Goal: Information Seeking & Learning: Learn about a topic

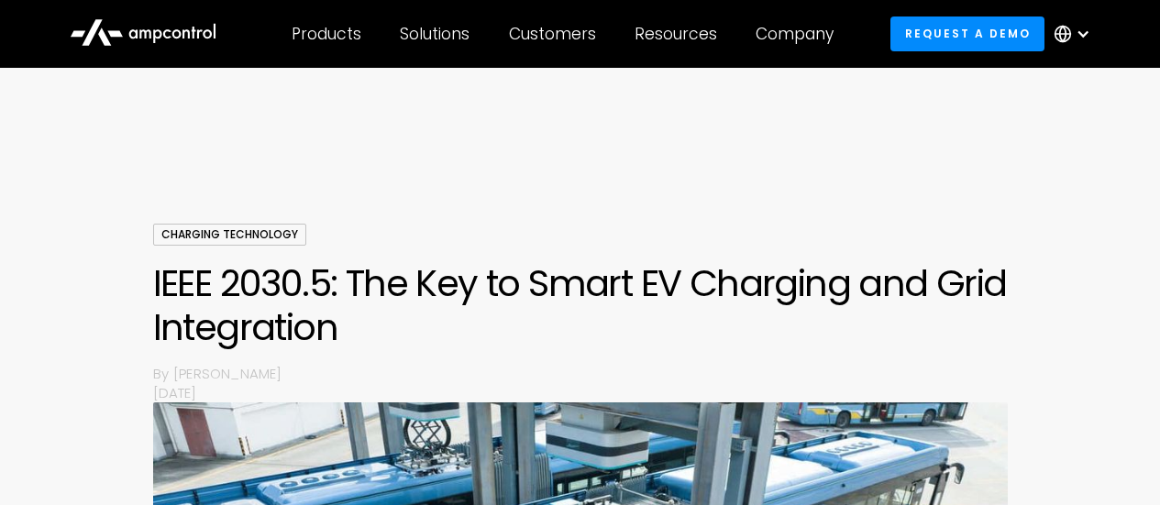
scroll to position [1065, 0]
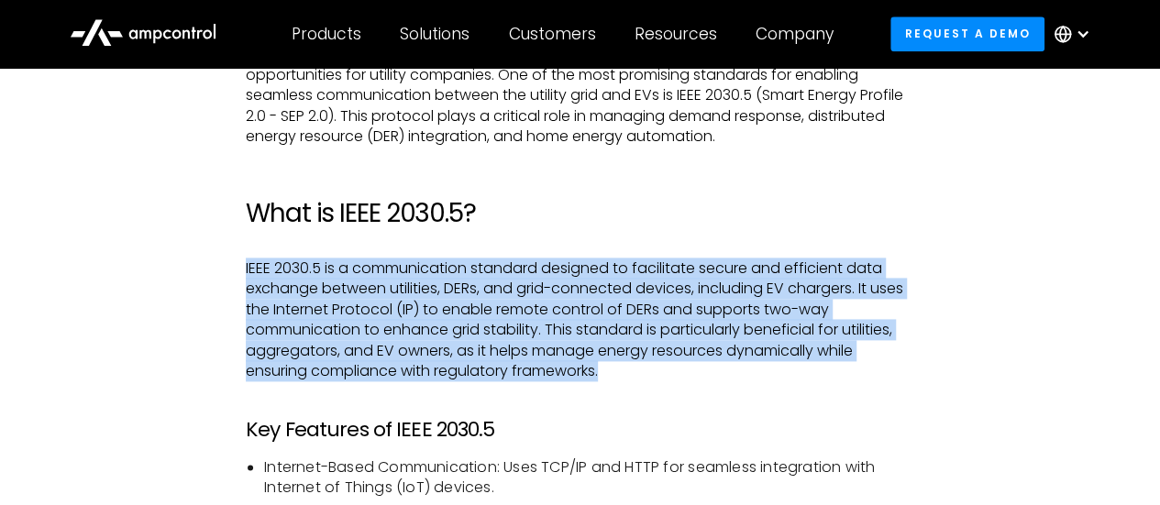
drag, startPoint x: 613, startPoint y: 375, endPoint x: 204, endPoint y: 261, distance: 424.5
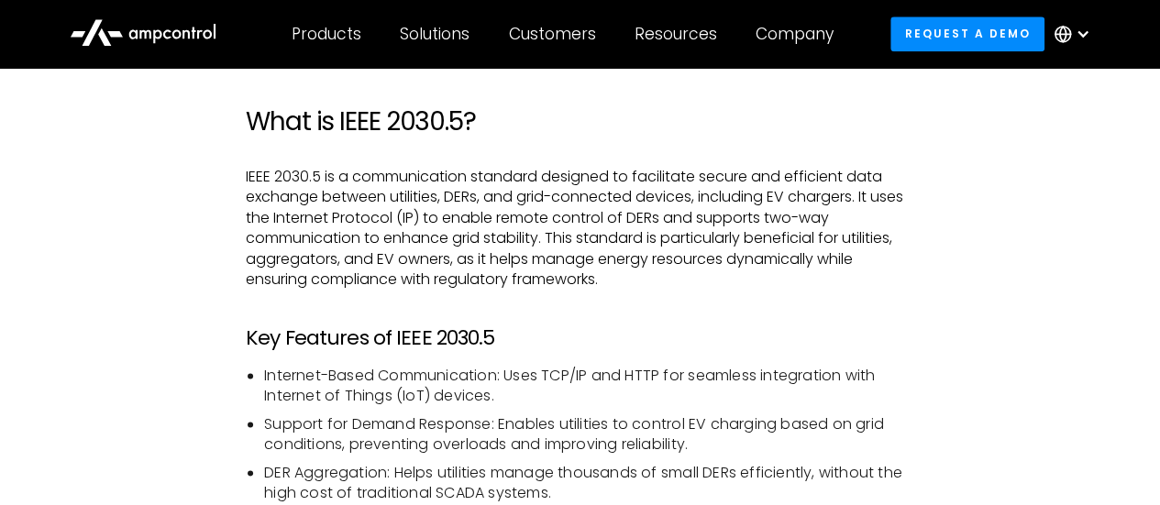
scroll to position [1248, 0]
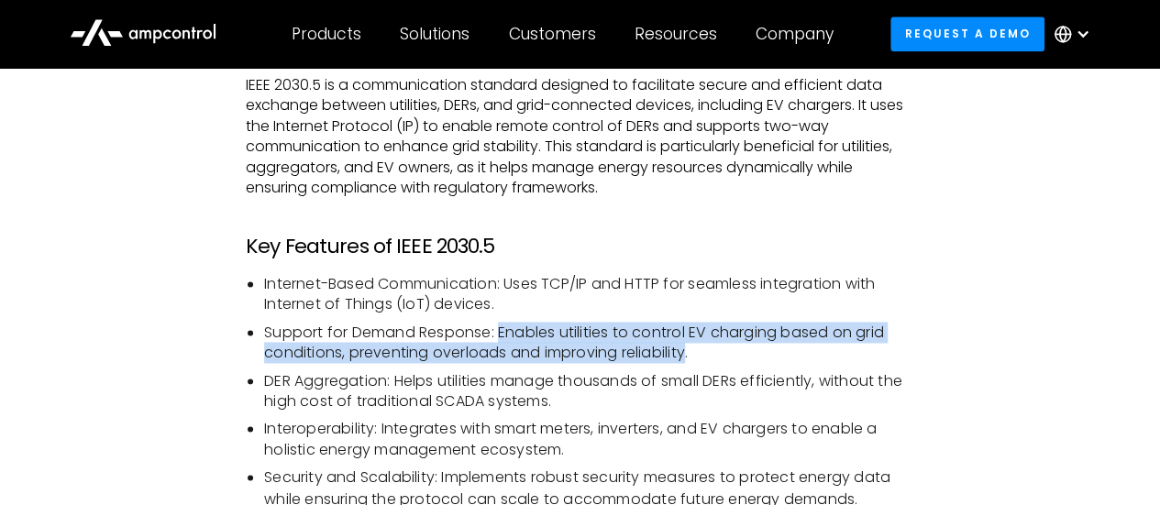
drag, startPoint x: 690, startPoint y: 354, endPoint x: 503, endPoint y: 337, distance: 187.9
click at [503, 337] on li "Support for Demand Response: Enables utilities to control EV charging based on …" at bounding box center [589, 343] width 650 height 41
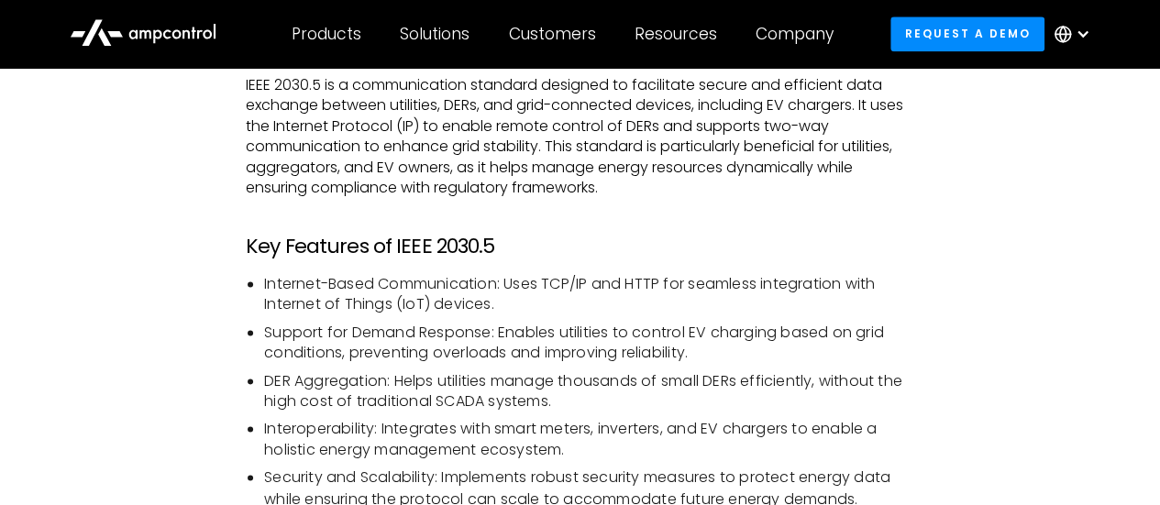
click at [757, 349] on li "Support for Demand Response: Enables utilities to control EV charging based on …" at bounding box center [589, 343] width 650 height 41
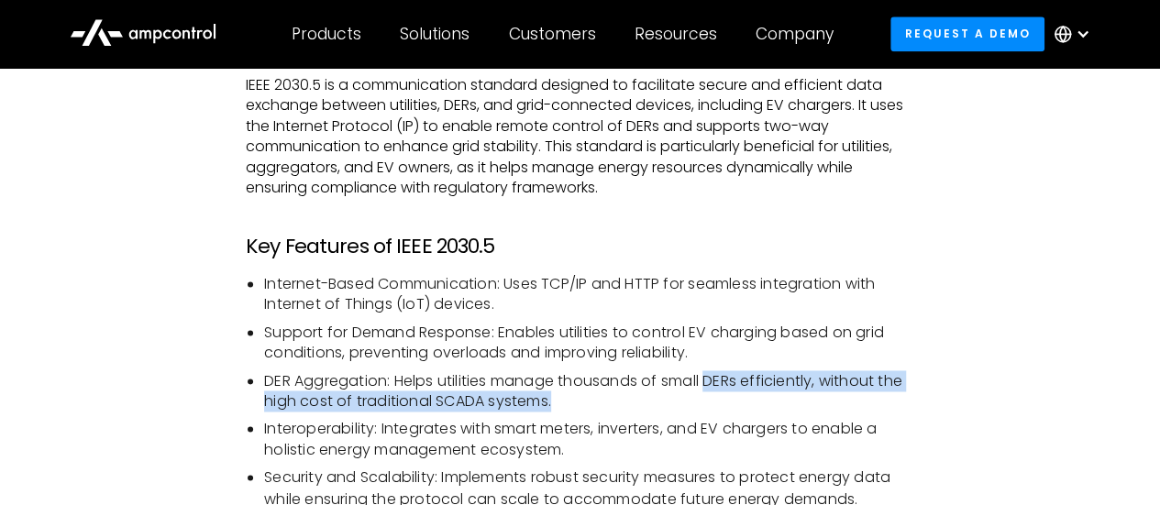
drag, startPoint x: 713, startPoint y: 379, endPoint x: 619, endPoint y: 399, distance: 96.6
click at [619, 399] on li "DER Aggregation: Helps utilities manage thousands of small DERs efficiently, wi…" at bounding box center [589, 391] width 650 height 41
click at [546, 403] on li "DER Aggregation: Helps utilities manage thousands of small DERs efficiently, wi…" at bounding box center [589, 391] width 650 height 41
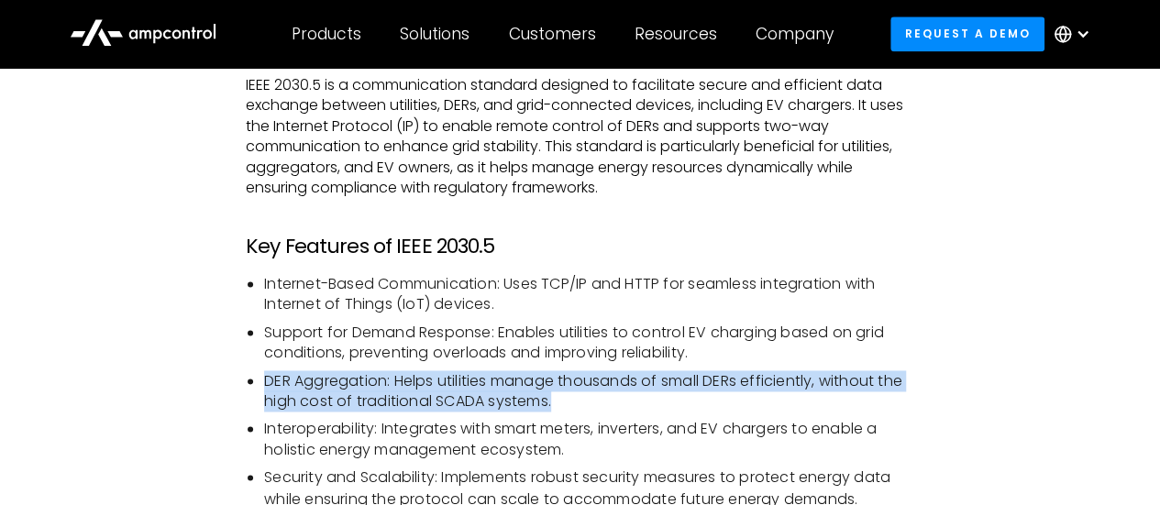
drag, startPoint x: 558, startPoint y: 399, endPoint x: 259, endPoint y: 383, distance: 299.4
click at [259, 383] on ul "Internet-Based Communication: Uses TCP/IP and HTTP for seamless integration wit…" at bounding box center [580, 391] width 669 height 235
click at [690, 395] on li "DER Aggregation: Helps utilities manage thousands of small DERs efficiently, wi…" at bounding box center [589, 391] width 650 height 41
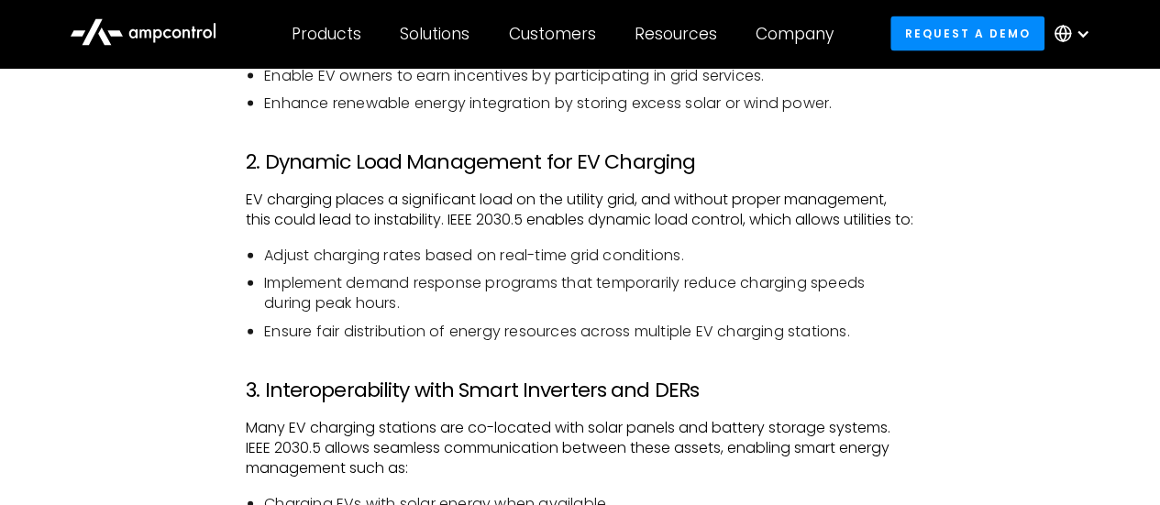
scroll to position [1982, 0]
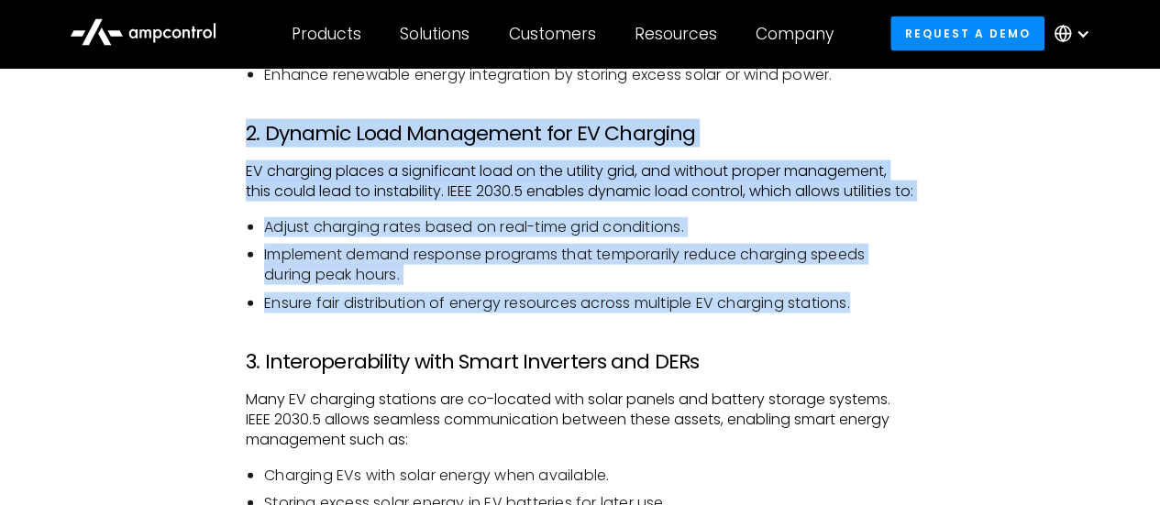
drag, startPoint x: 249, startPoint y: 151, endPoint x: 877, endPoint y: 330, distance: 652.2
click at [890, 314] on li "Ensure fair distribution of energy resources across multiple EV charging statio…" at bounding box center [589, 303] width 650 height 20
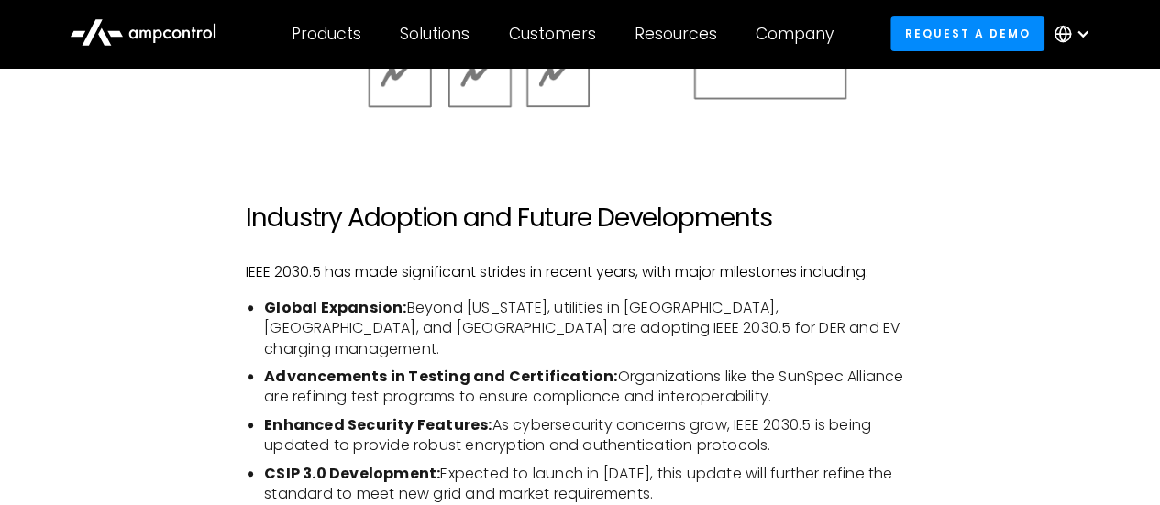
scroll to position [3816, 0]
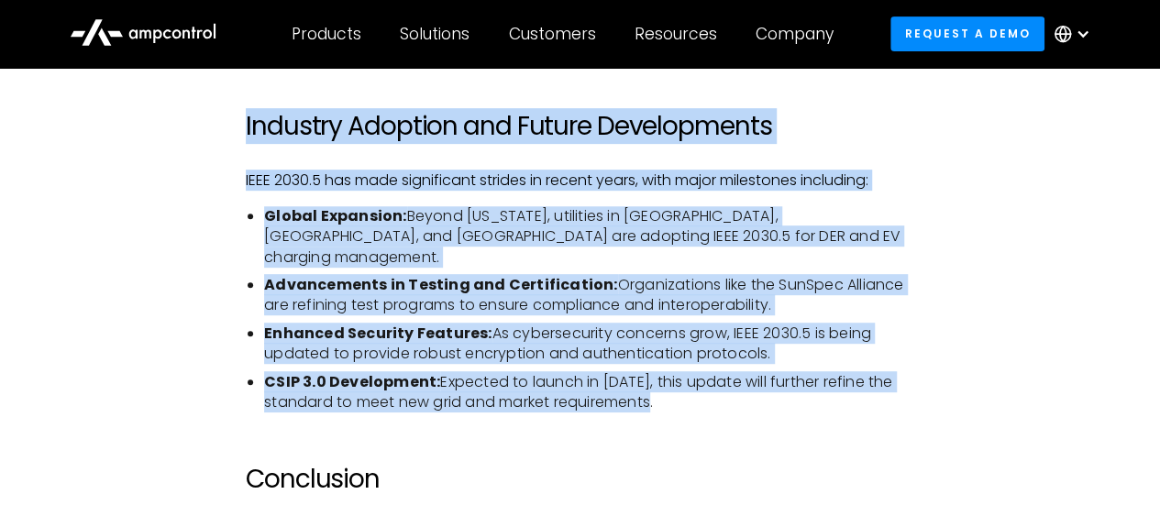
drag, startPoint x: 660, startPoint y: 403, endPoint x: 187, endPoint y: 138, distance: 542.3
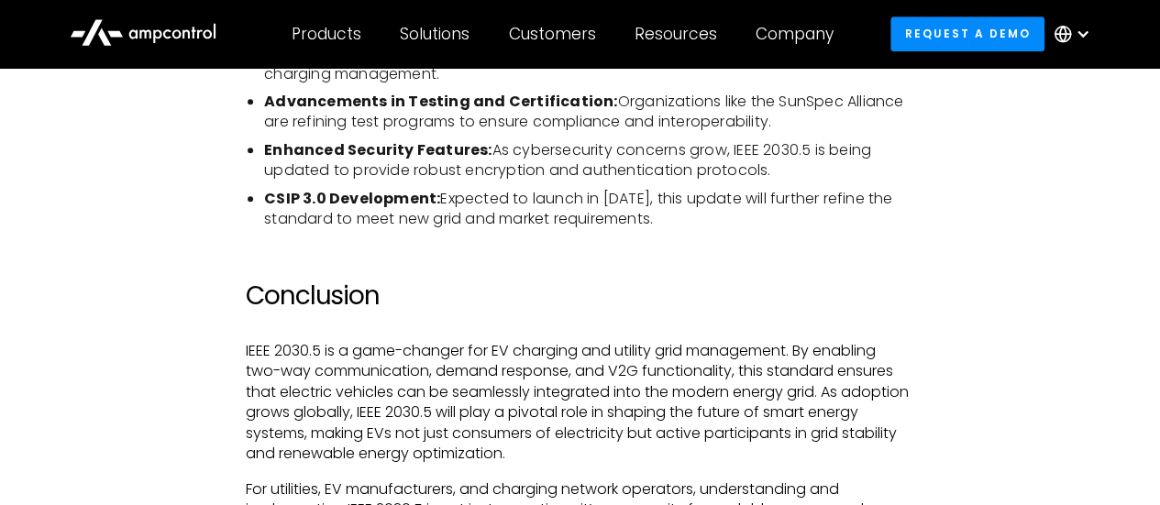
click at [757, 292] on h2 "Conclusion" at bounding box center [580, 296] width 669 height 31
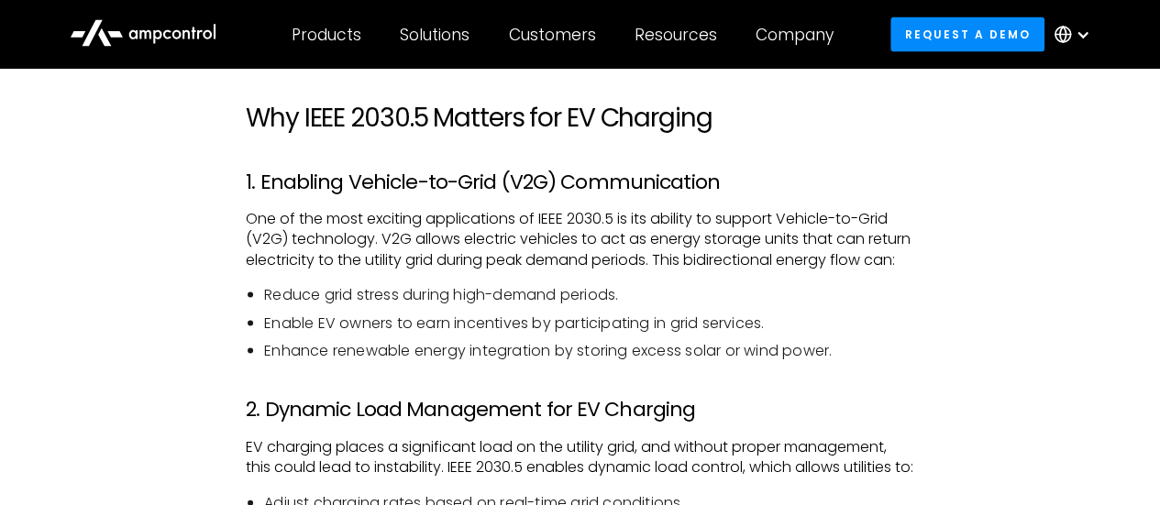
scroll to position [1798, 0]
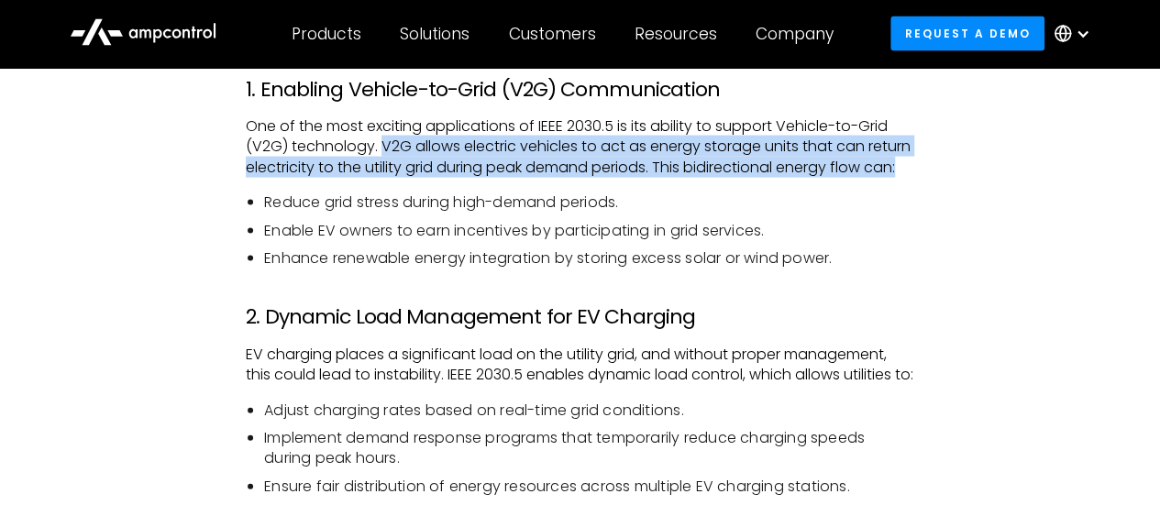
drag, startPoint x: 384, startPoint y: 145, endPoint x: 391, endPoint y: 184, distance: 40.0
click at [391, 178] on p "One of the most exciting applications of IEEE 2030.5 is its ability to support …" at bounding box center [580, 146] width 669 height 61
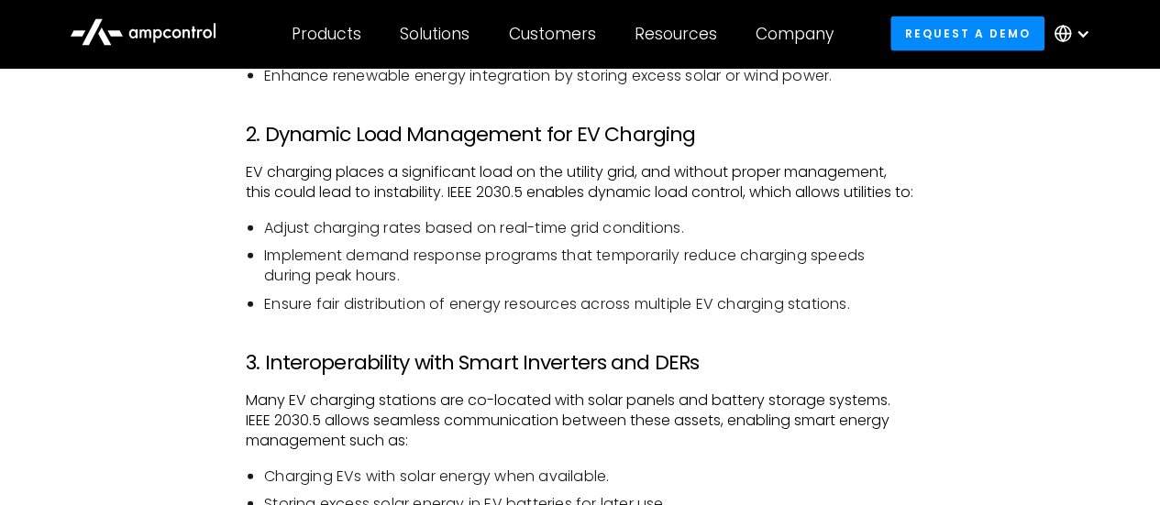
scroll to position [1982, 0]
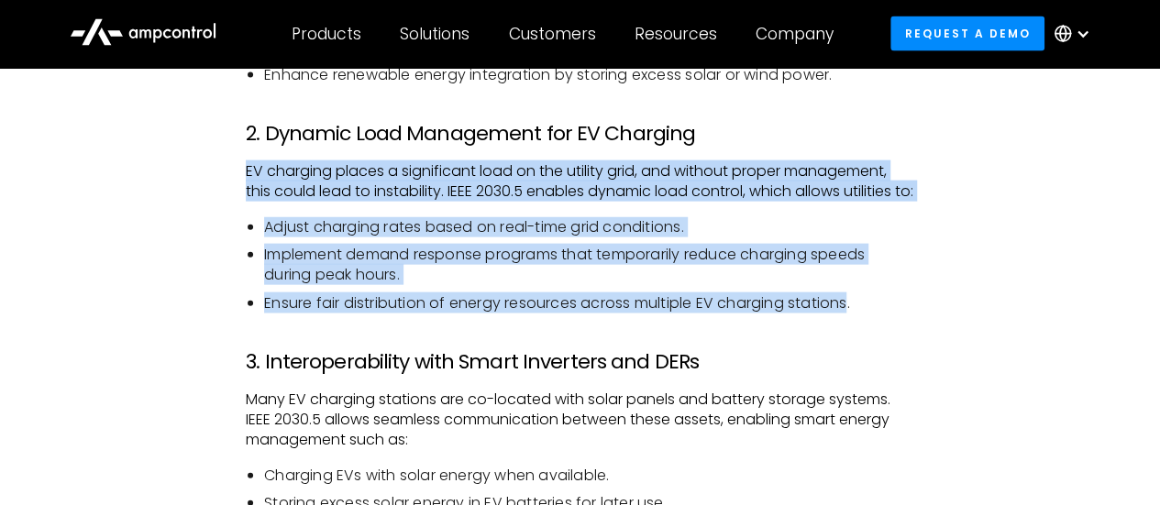
drag, startPoint x: 854, startPoint y: 345, endPoint x: 240, endPoint y: 192, distance: 632.3
click at [430, 203] on p "EV charging places a significant load on the utility grid, and without proper m…" at bounding box center [580, 181] width 669 height 41
drag, startPoint x: 249, startPoint y: 193, endPoint x: 879, endPoint y: 340, distance: 648.0
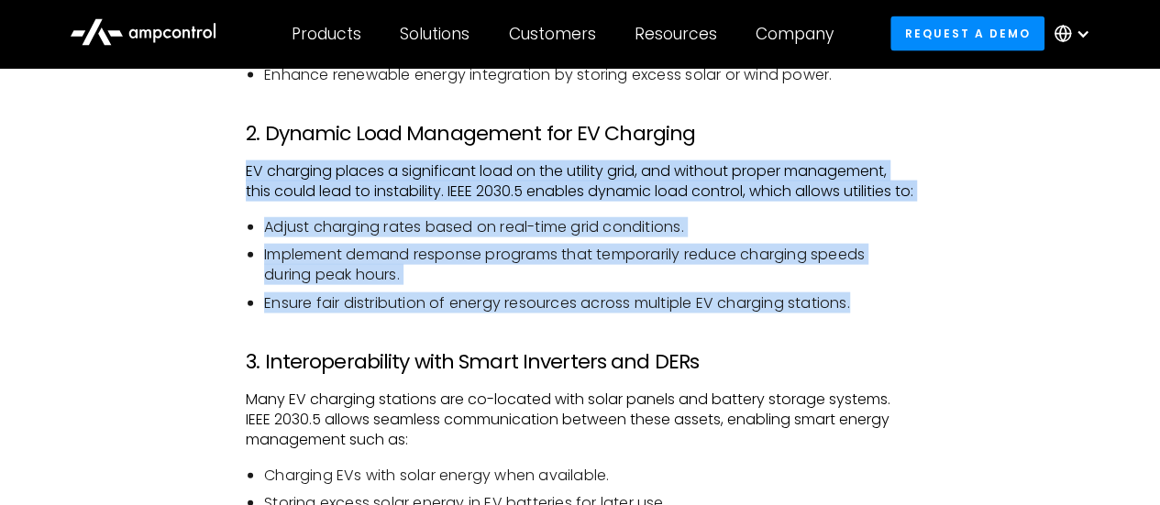
click at [913, 314] on li "Ensure fair distribution of energy resources across multiple EV charging statio…" at bounding box center [589, 303] width 650 height 20
drag, startPoint x: 855, startPoint y: 342, endPoint x: 224, endPoint y: 195, distance: 647.8
click at [578, 238] on li "Adjust charging rates based on real-time grid conditions." at bounding box center [589, 227] width 650 height 20
drag, startPoint x: 868, startPoint y: 348, endPoint x: 214, endPoint y: 189, distance: 672.8
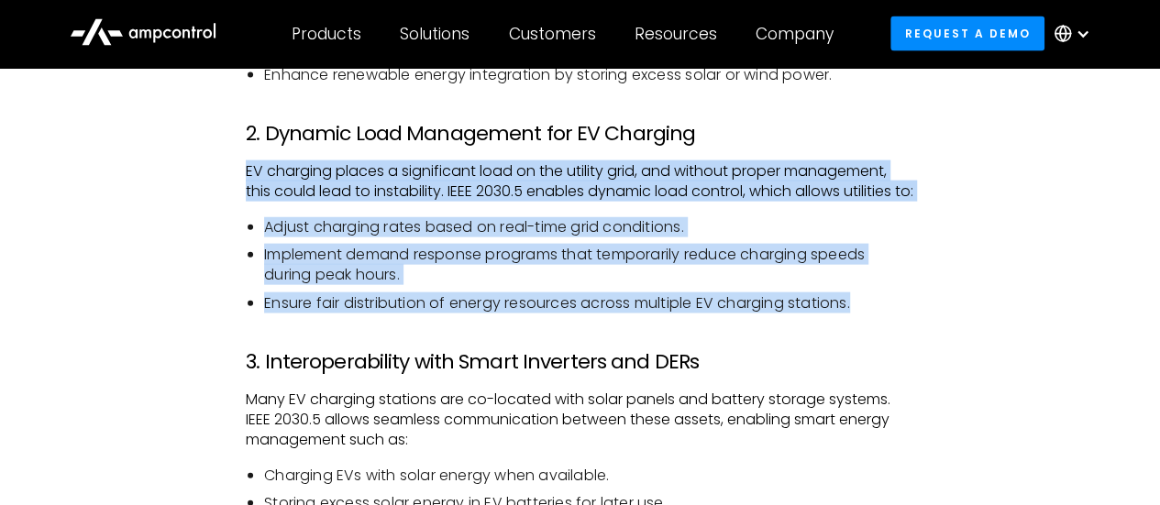
click at [846, 286] on li "Implement demand response programs that temporarily reduce charging speeds duri…" at bounding box center [589, 265] width 650 height 41
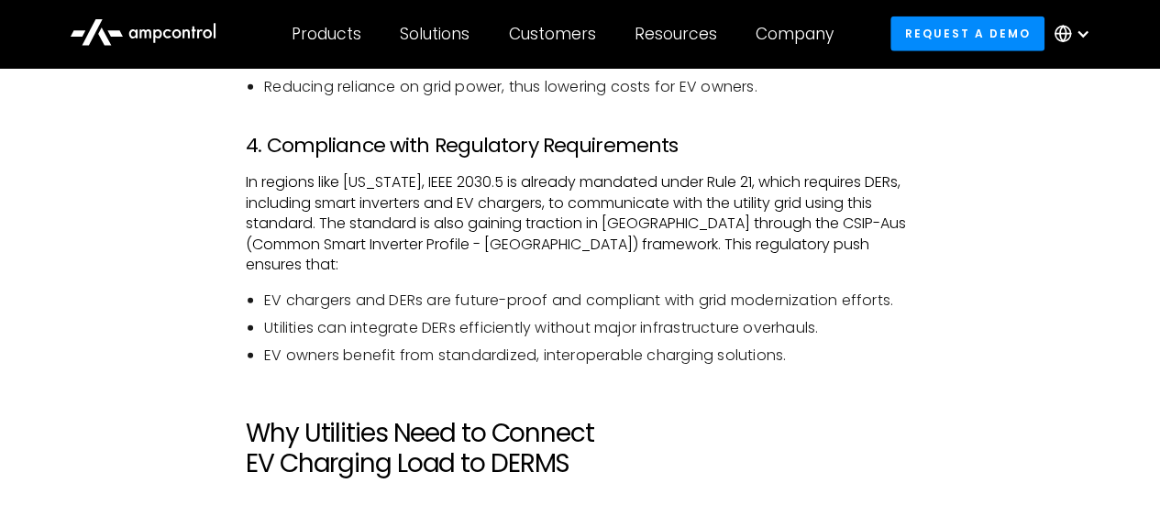
scroll to position [2440, 0]
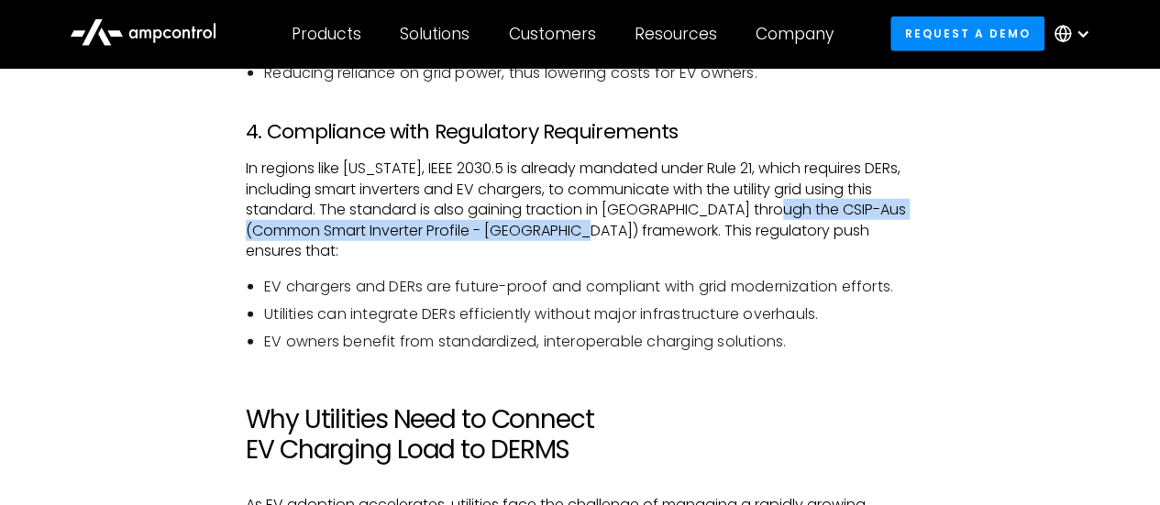
drag, startPoint x: 767, startPoint y: 252, endPoint x: 564, endPoint y: 271, distance: 203.5
click at [564, 261] on p "In regions like [US_STATE], IEEE 2030.5 is already mandated under Rule 21, whic…" at bounding box center [580, 210] width 669 height 103
copy p "CSIP-Aus (Common Smart Inverter Profile - [GEOGRAPHIC_DATA]) framework"
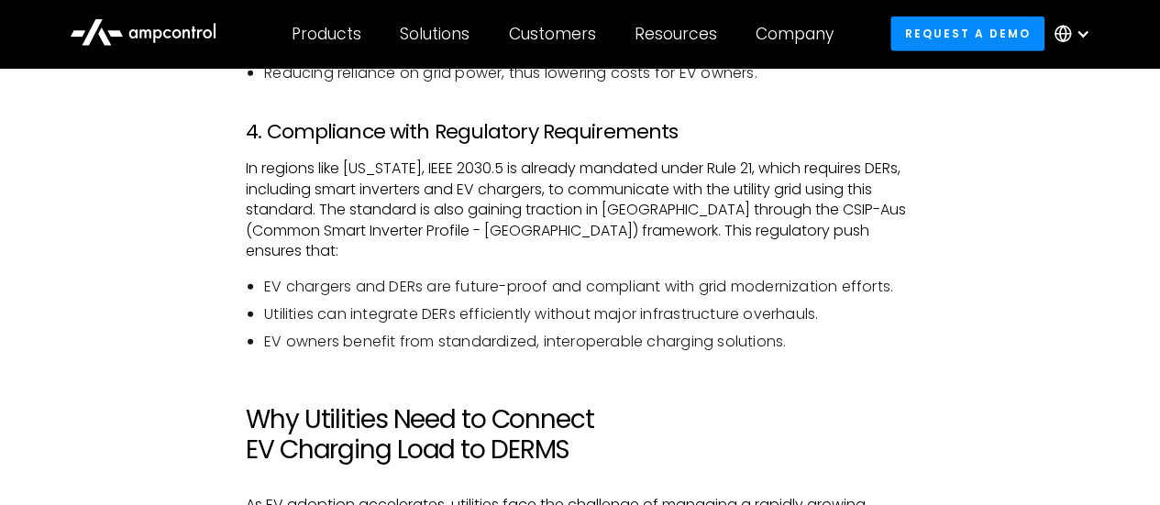
click at [570, 250] on p "In regions like [US_STATE], IEEE 2030.5 is already mandated under Rule 21, whic…" at bounding box center [580, 210] width 669 height 103
drag, startPoint x: 570, startPoint y: 250, endPoint x: 937, endPoint y: 328, distance: 375.0
click at [910, 319] on ul "EV chargers and DERs are future-proof and compliant with grid modernization eff…" at bounding box center [580, 315] width 669 height 76
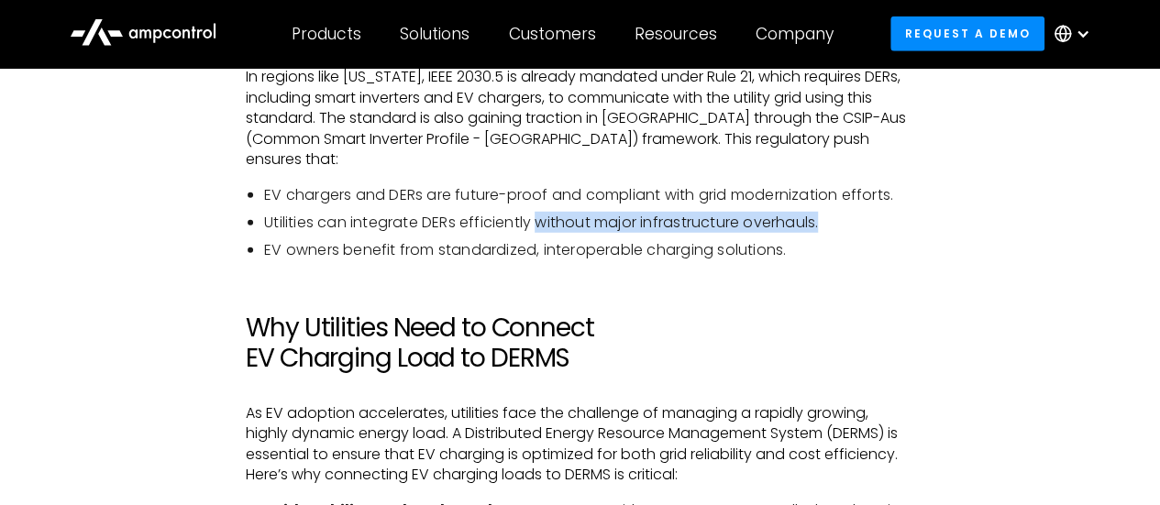
drag, startPoint x: 542, startPoint y: 243, endPoint x: 840, endPoint y: 238, distance: 298.1
click at [840, 233] on li "Utilities can integrate DERs efficiently without major infrastructure overhauls." at bounding box center [589, 223] width 650 height 20
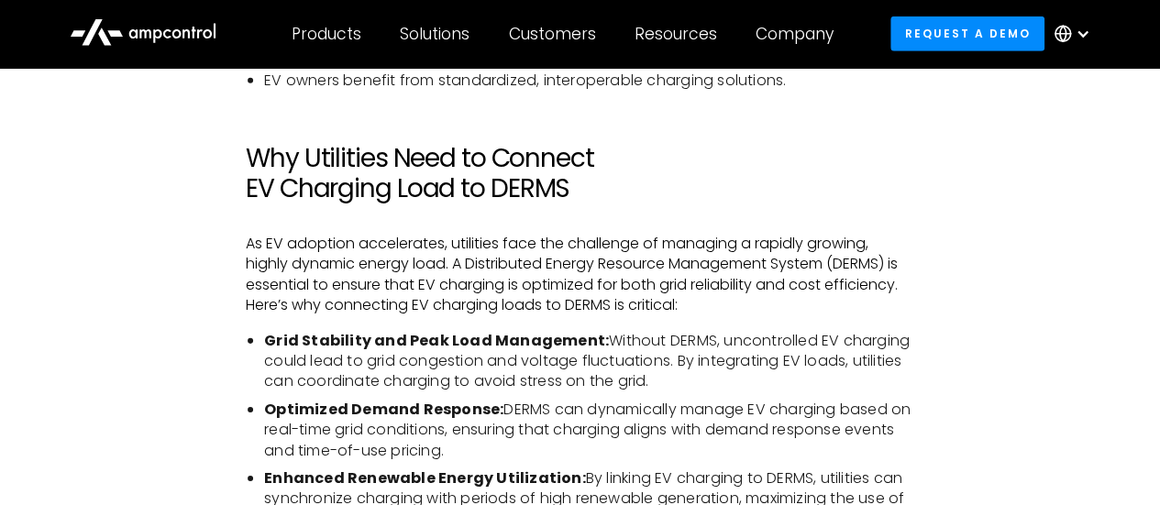
scroll to position [2715, 0]
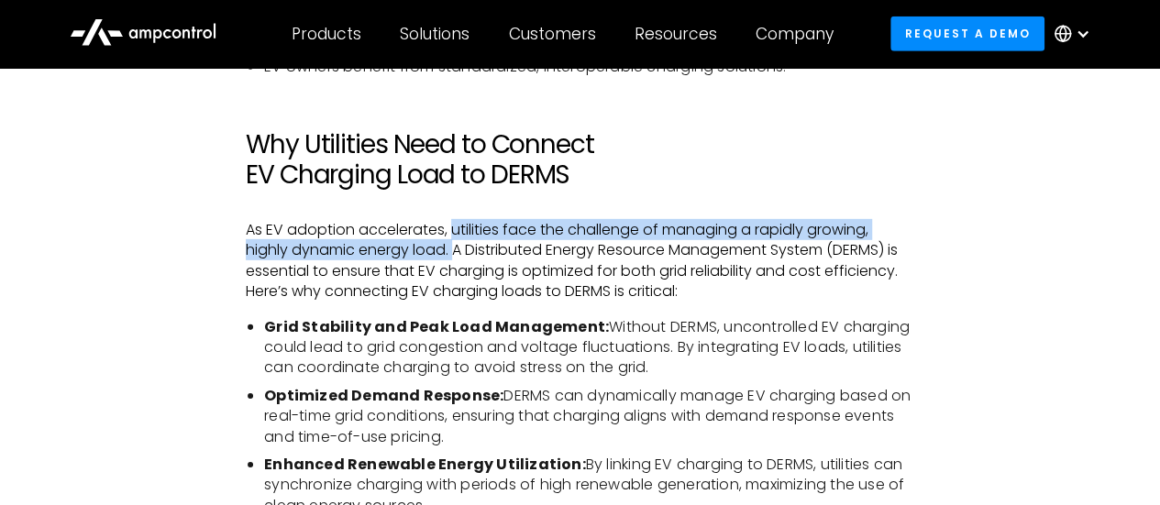
drag, startPoint x: 449, startPoint y: 247, endPoint x: 455, endPoint y: 274, distance: 28.1
click at [455, 274] on p "As EV adoption accelerates, utilities face the challenge of managing a rapidly …" at bounding box center [580, 261] width 669 height 83
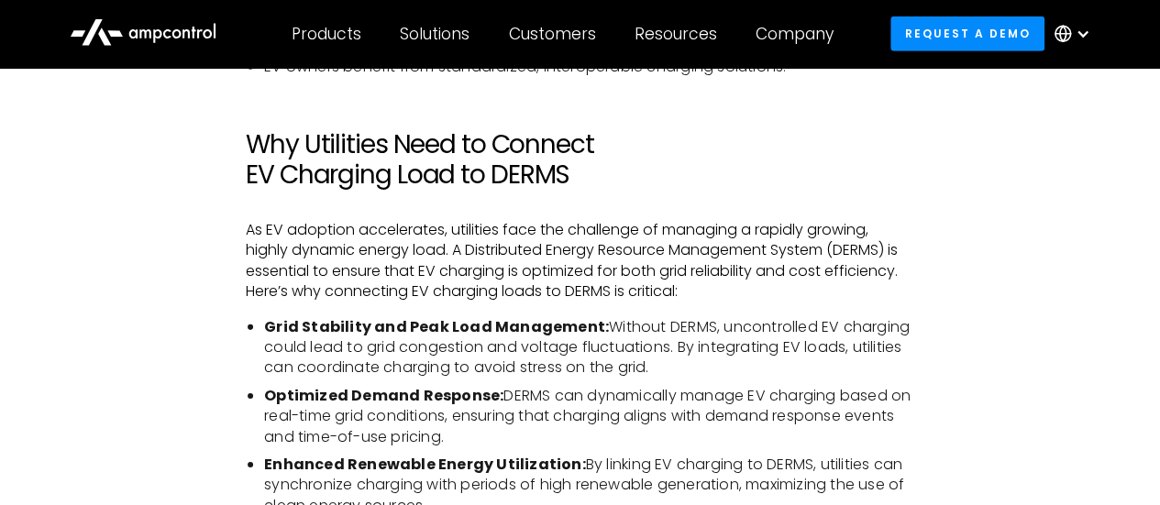
click at [688, 303] on p "As EV adoption accelerates, utilities face the challenge of managing a rapidly …" at bounding box center [580, 261] width 669 height 83
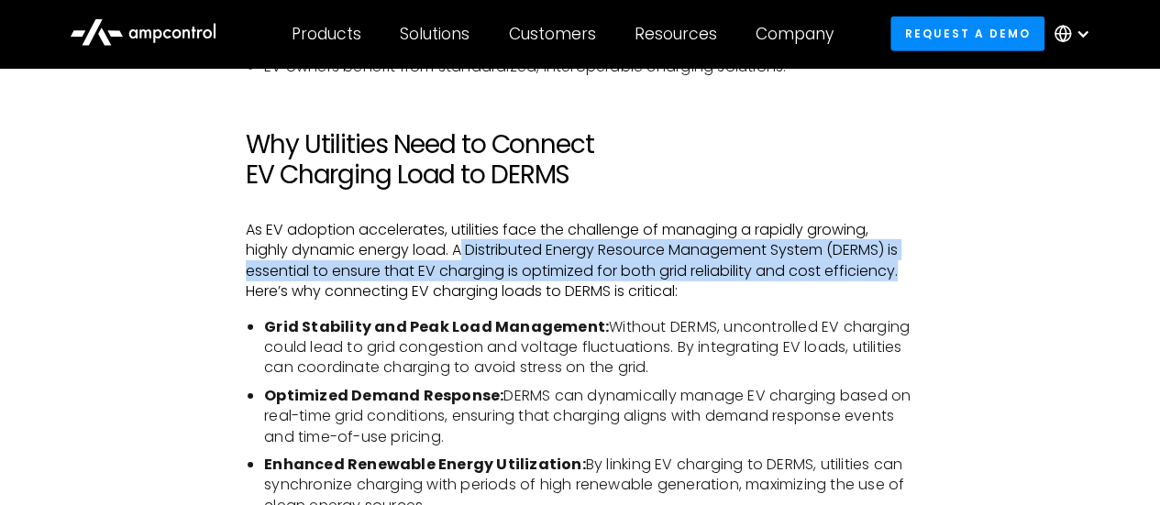
drag, startPoint x: 461, startPoint y: 272, endPoint x: 912, endPoint y: 293, distance: 451.6
click at [912, 293] on p "As EV adoption accelerates, utilities face the challenge of managing a rapidly …" at bounding box center [580, 261] width 669 height 83
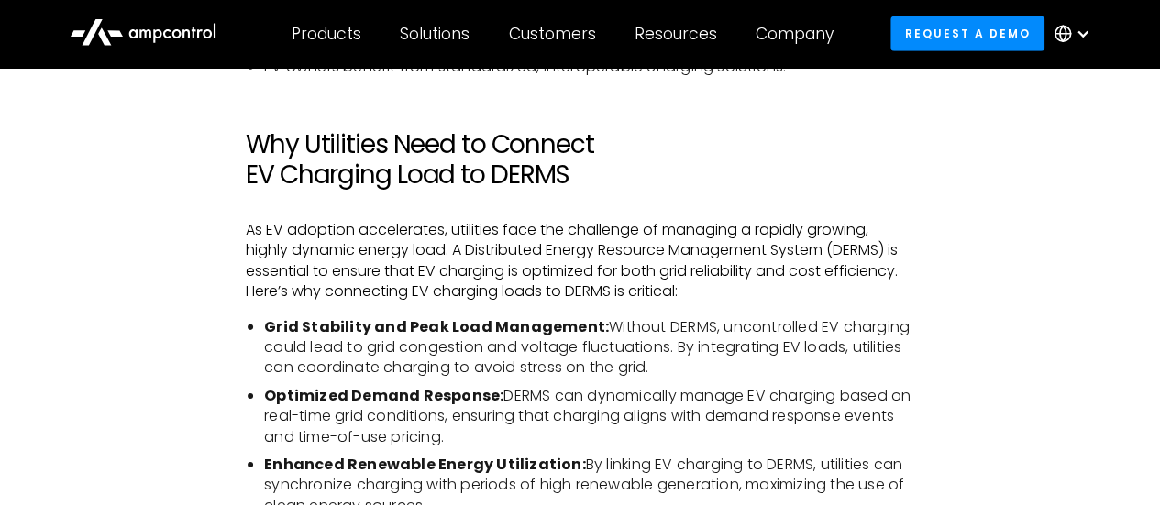
click at [808, 303] on p "As EV adoption accelerates, utilities face the challenge of managing a rapidly …" at bounding box center [580, 261] width 669 height 83
click at [682, 303] on p "As EV adoption accelerates, utilities face the challenge of managing a rapidly …" at bounding box center [580, 261] width 669 height 83
click at [688, 303] on p "As EV adoption accelerates, utilities face the challenge of managing a rapidly …" at bounding box center [580, 261] width 669 height 83
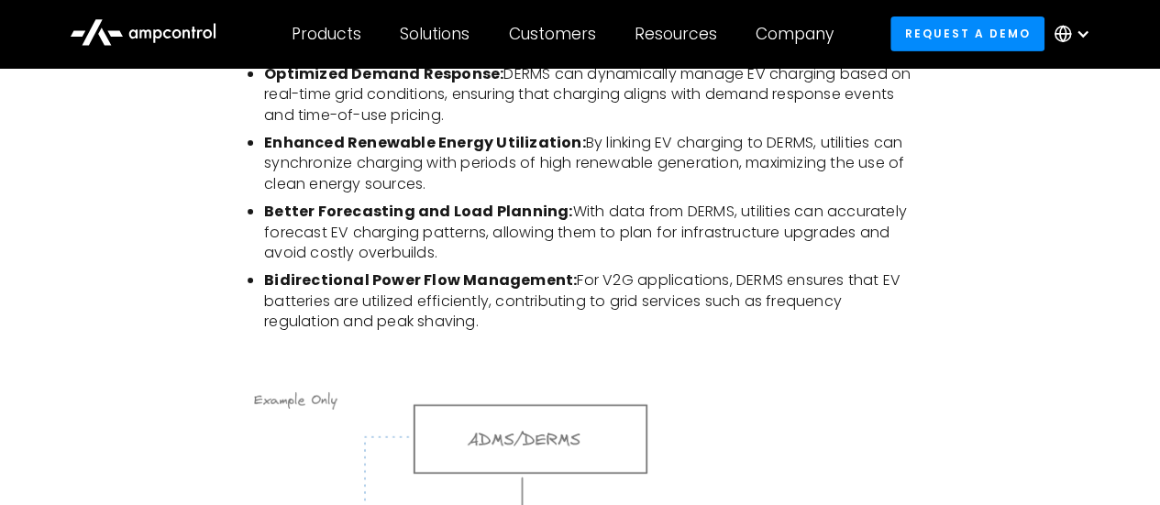
scroll to position [3082, 0]
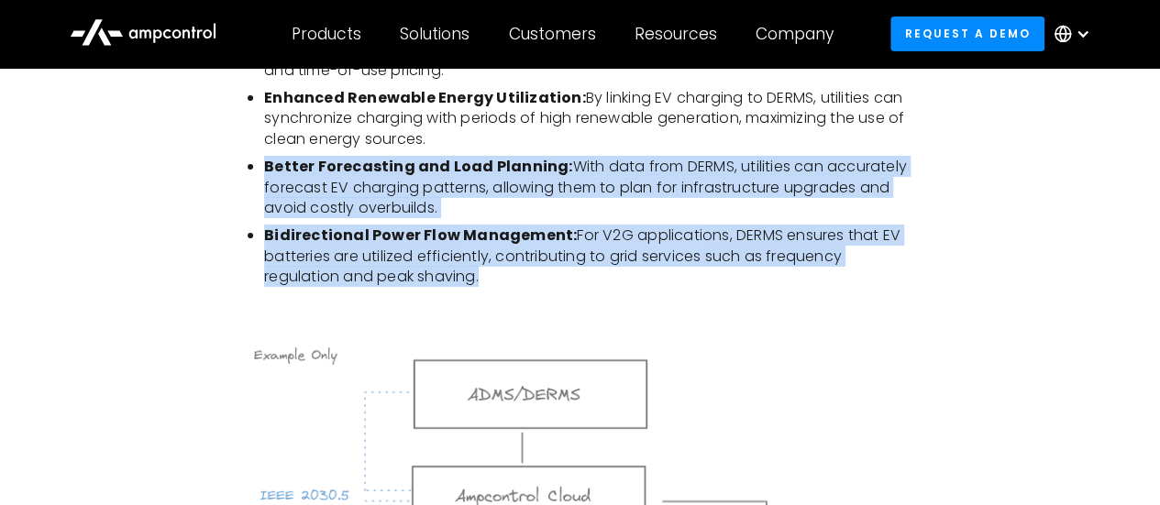
drag, startPoint x: 264, startPoint y: 181, endPoint x: 536, endPoint y: 299, distance: 296.1
click at [508, 288] on ul "Grid Stability and Peak Load Management: Without DERMS, uncontrolled EV chargin…" at bounding box center [580, 118] width 669 height 337
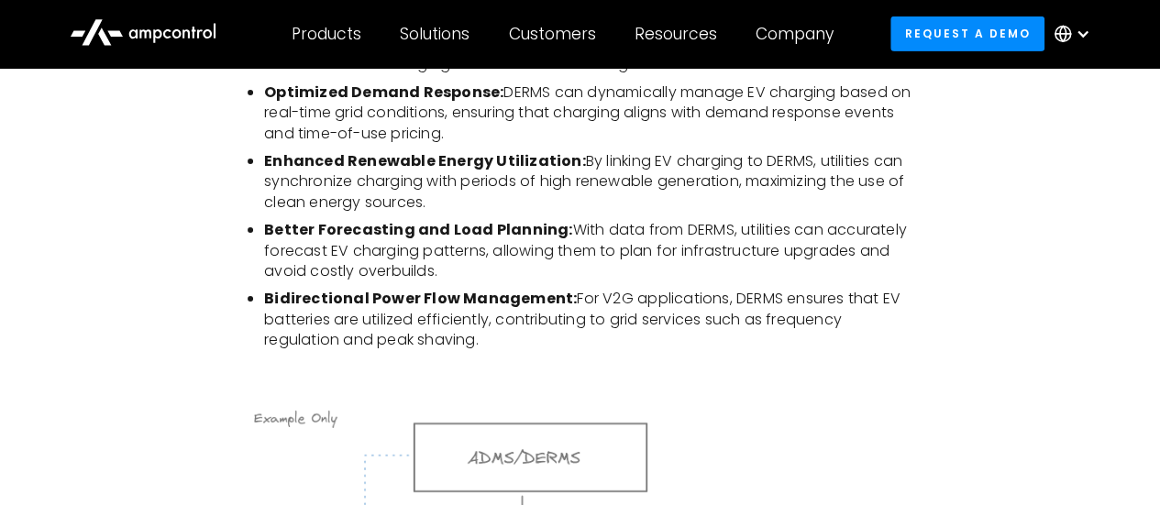
scroll to position [2990, 0]
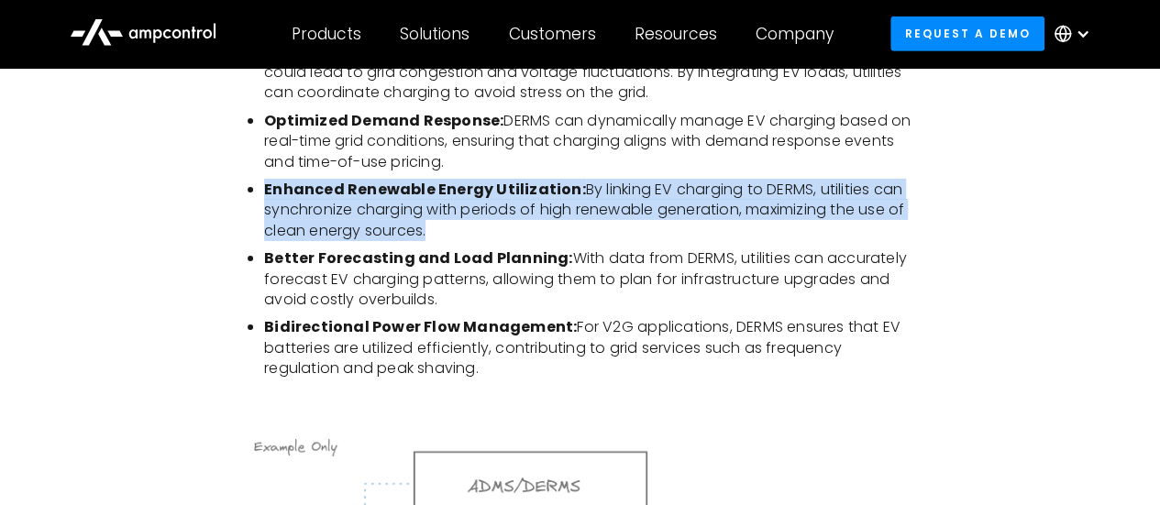
drag, startPoint x: 263, startPoint y: 210, endPoint x: 436, endPoint y: 254, distance: 177.9
click at [436, 254] on ul "Grid Stability and Peak Load Management: Without DERMS, uncontrolled EV chargin…" at bounding box center [580, 210] width 669 height 337
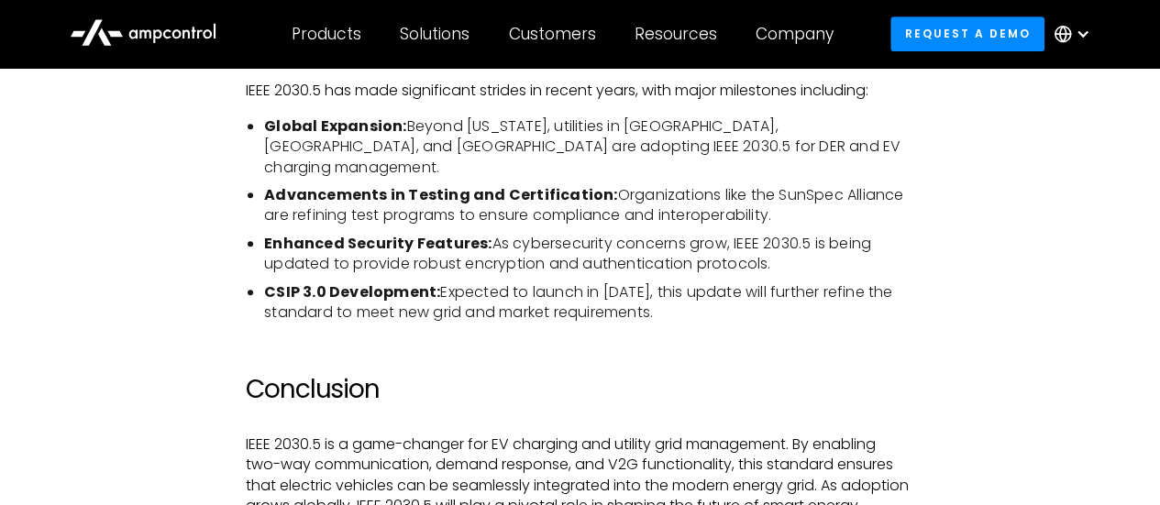
scroll to position [3816, 0]
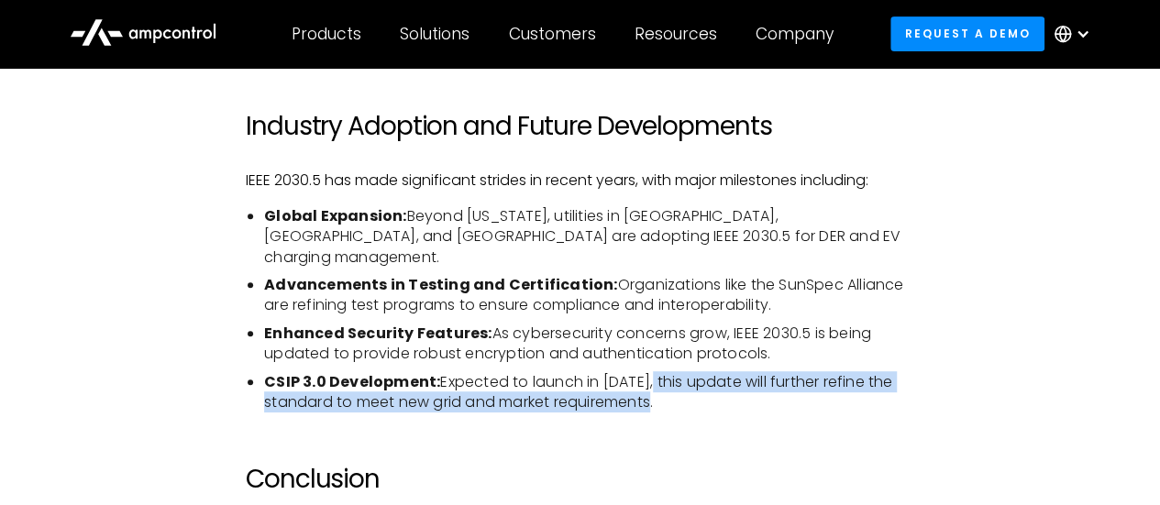
drag, startPoint x: 647, startPoint y: 379, endPoint x: 707, endPoint y: 398, distance: 63.5
click at [707, 398] on li "CSIP 3.0 Development: Expected to launch in [DATE], this update will further re…" at bounding box center [589, 392] width 650 height 41
click at [707, 401] on li "CSIP 3.0 Development: Expected to launch in [DATE], this update will further re…" at bounding box center [589, 392] width 650 height 41
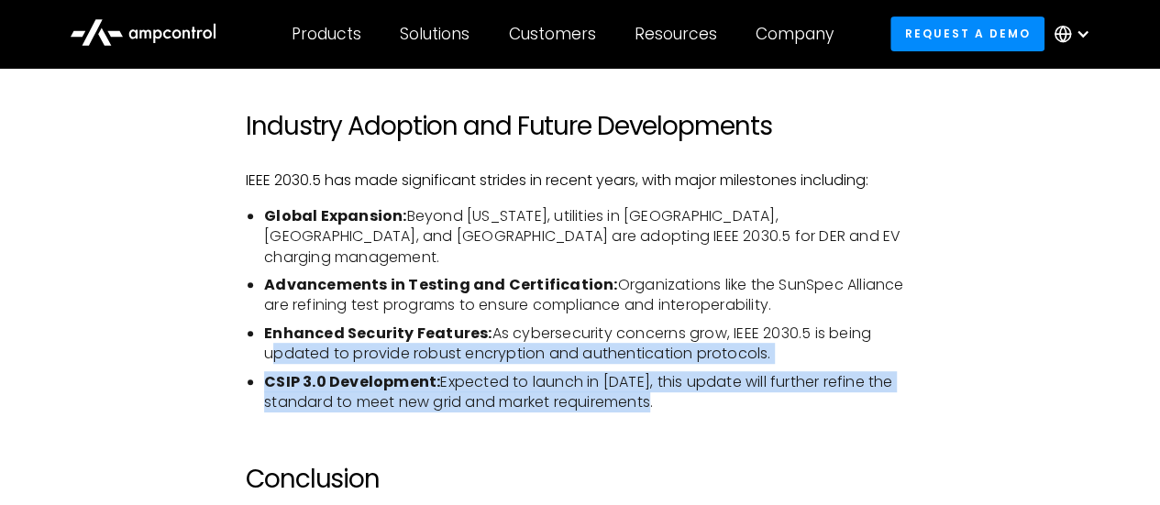
drag, startPoint x: 673, startPoint y: 400, endPoint x: 258, endPoint y: 362, distance: 417.1
click at [258, 362] on ul "Global Expansion: Beyond [US_STATE], utilities in [GEOGRAPHIC_DATA], [GEOGRAPHI…" at bounding box center [580, 309] width 669 height 207
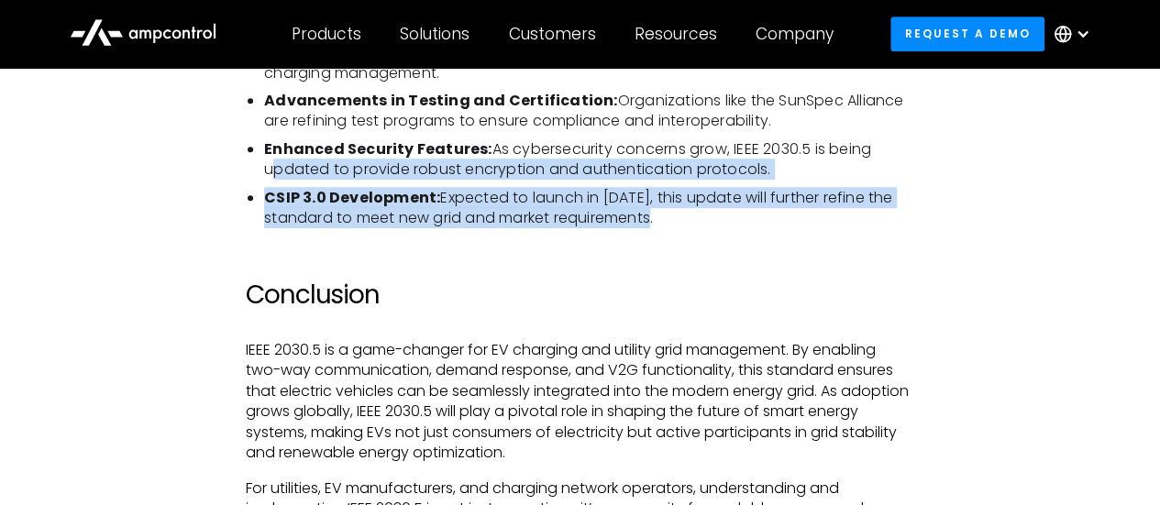
scroll to position [4091, 0]
